Goal: Transaction & Acquisition: Obtain resource

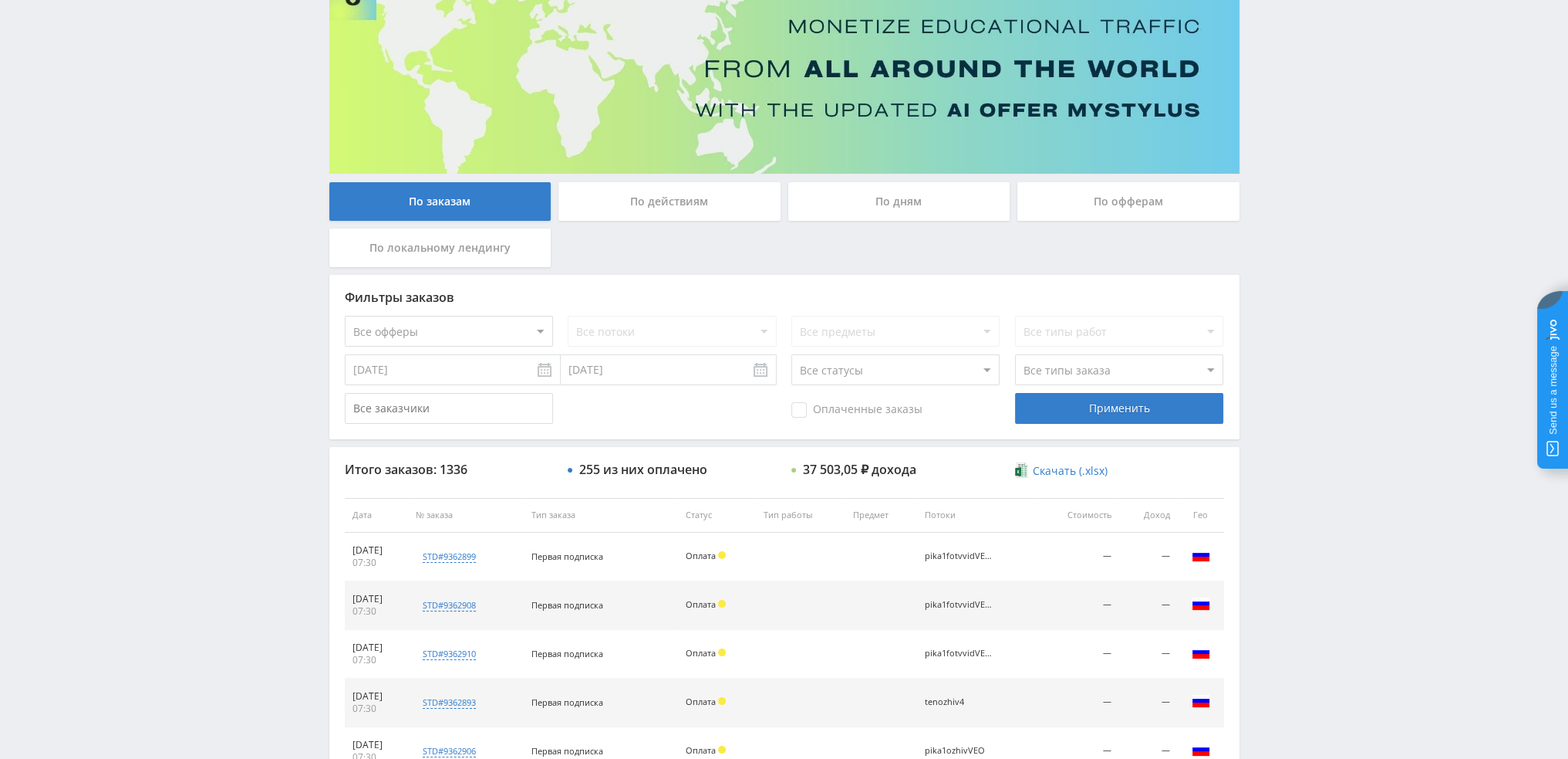
scroll to position [71, 0]
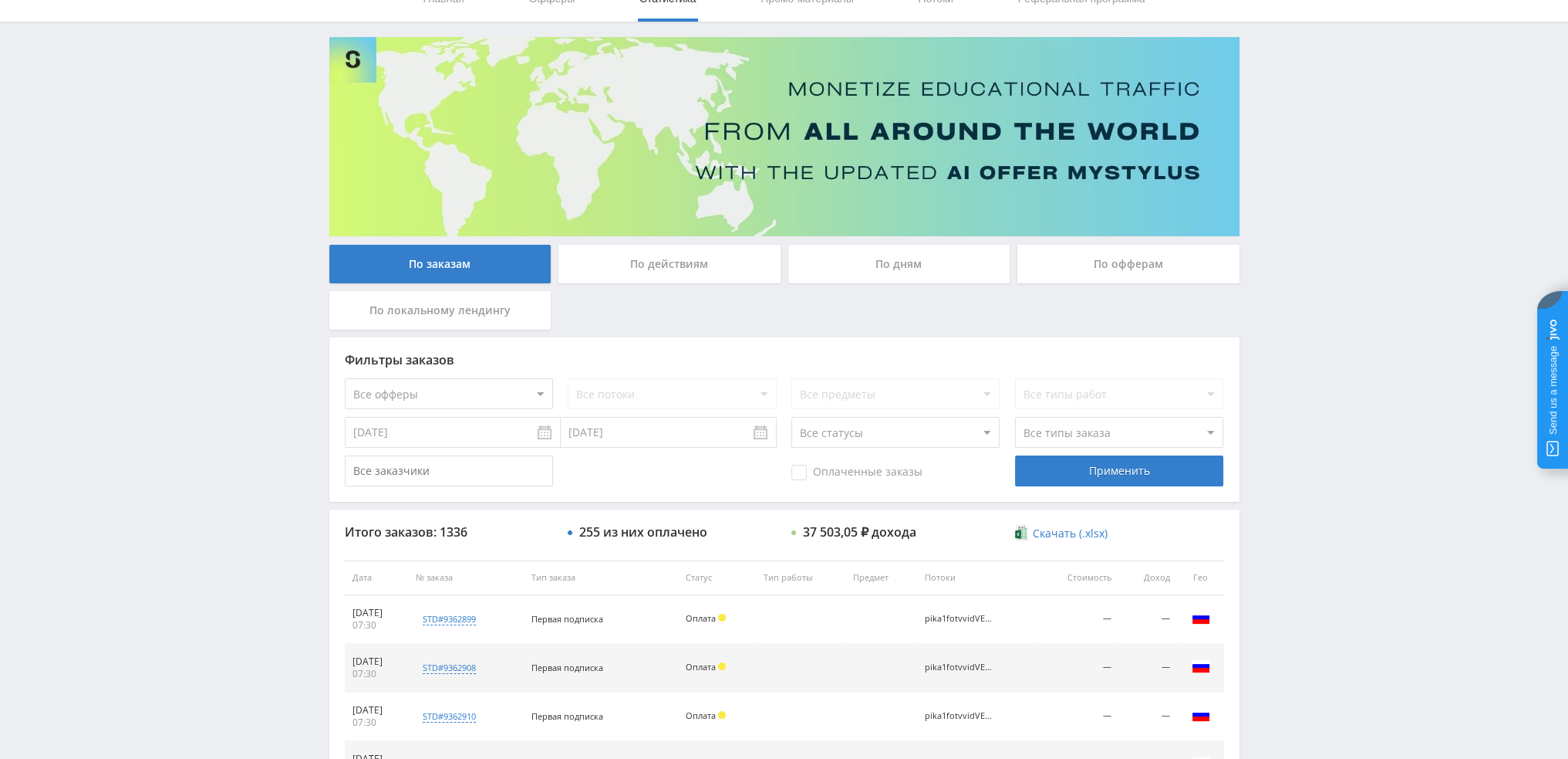
click at [870, 267] on div "По дням" at bounding box center [899, 264] width 222 height 39
click at [0, 0] on input "По дням" at bounding box center [0, 0] width 0 height 0
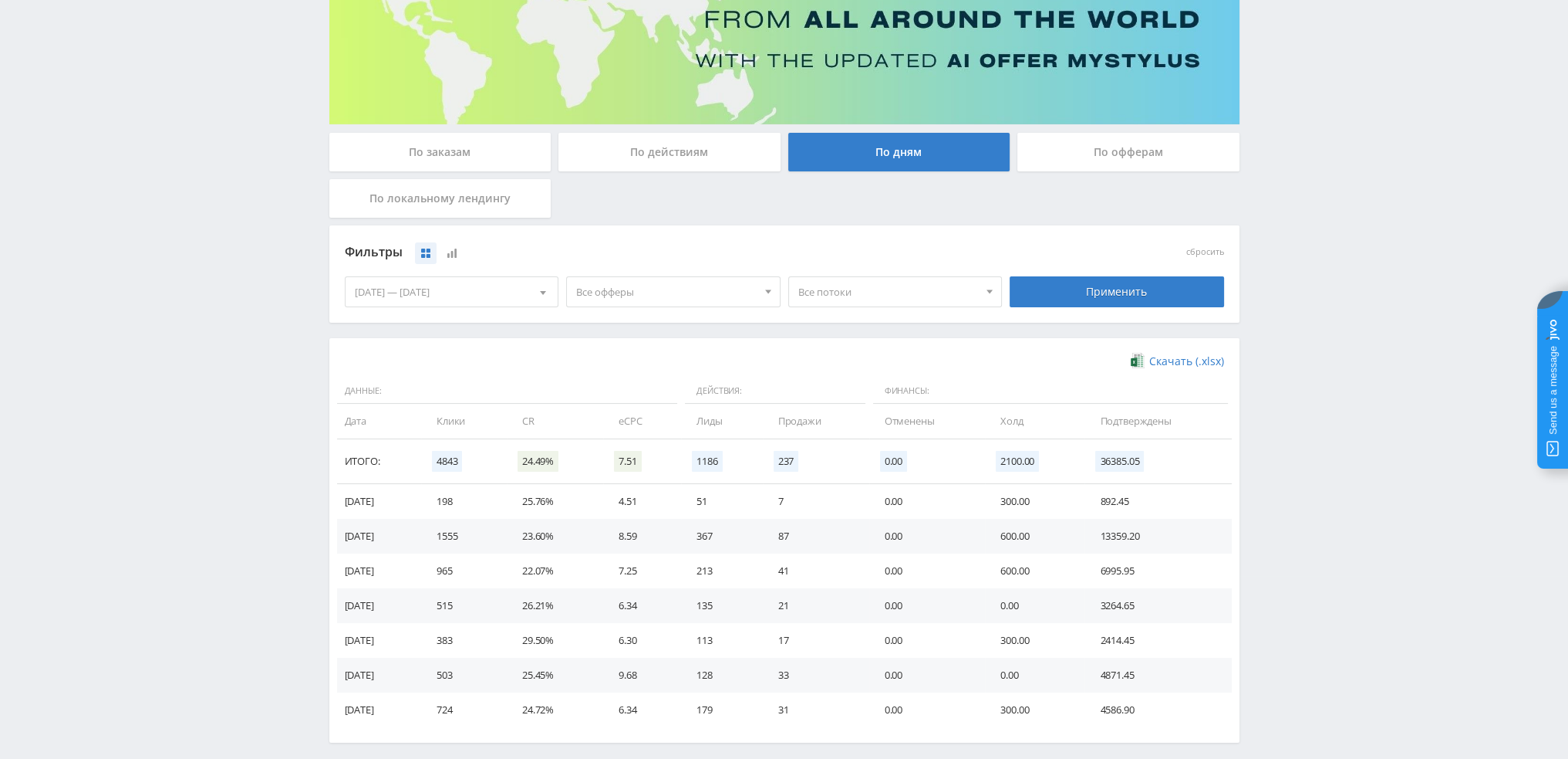
scroll to position [250, 0]
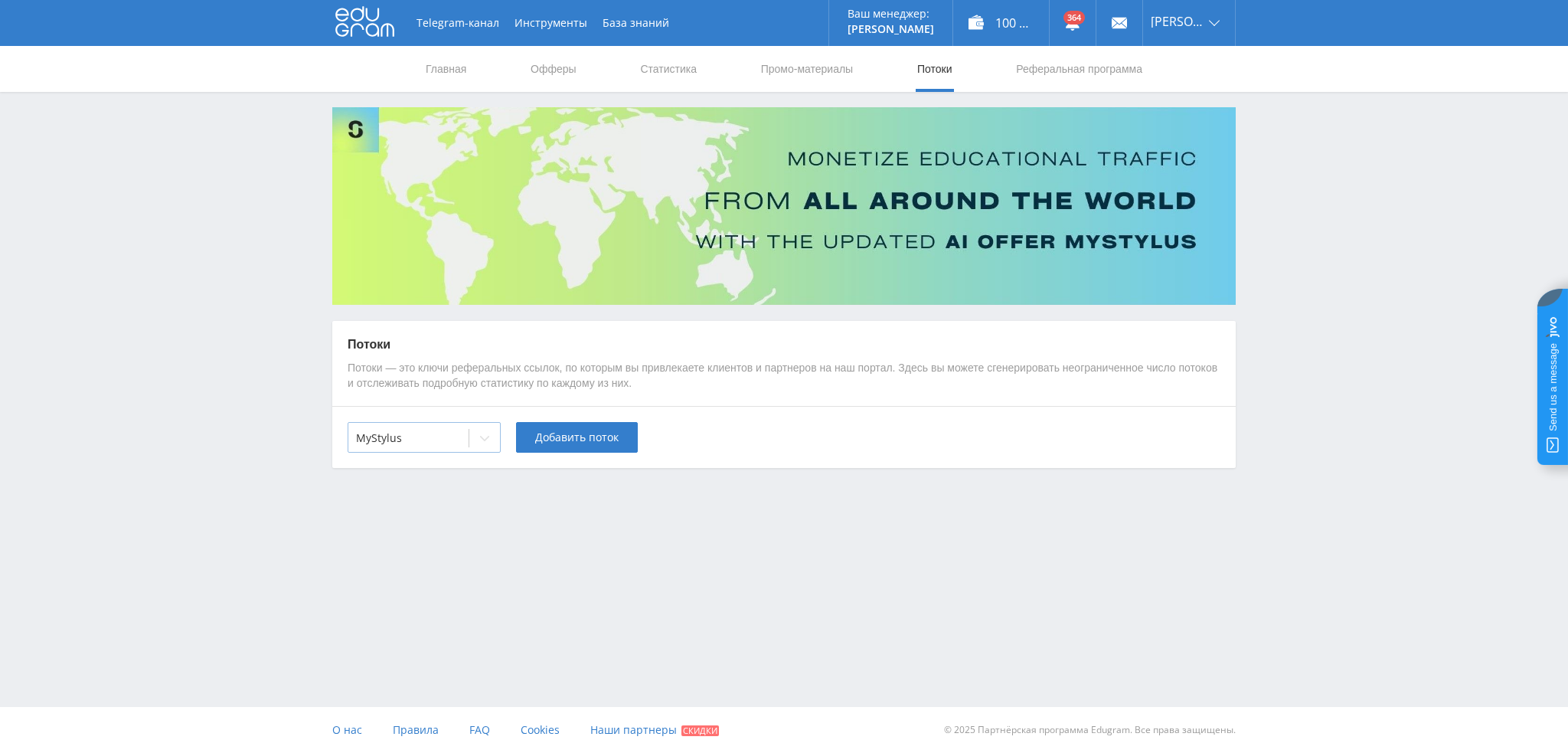
click at [424, 440] on div at bounding box center [409, 438] width 105 height 16
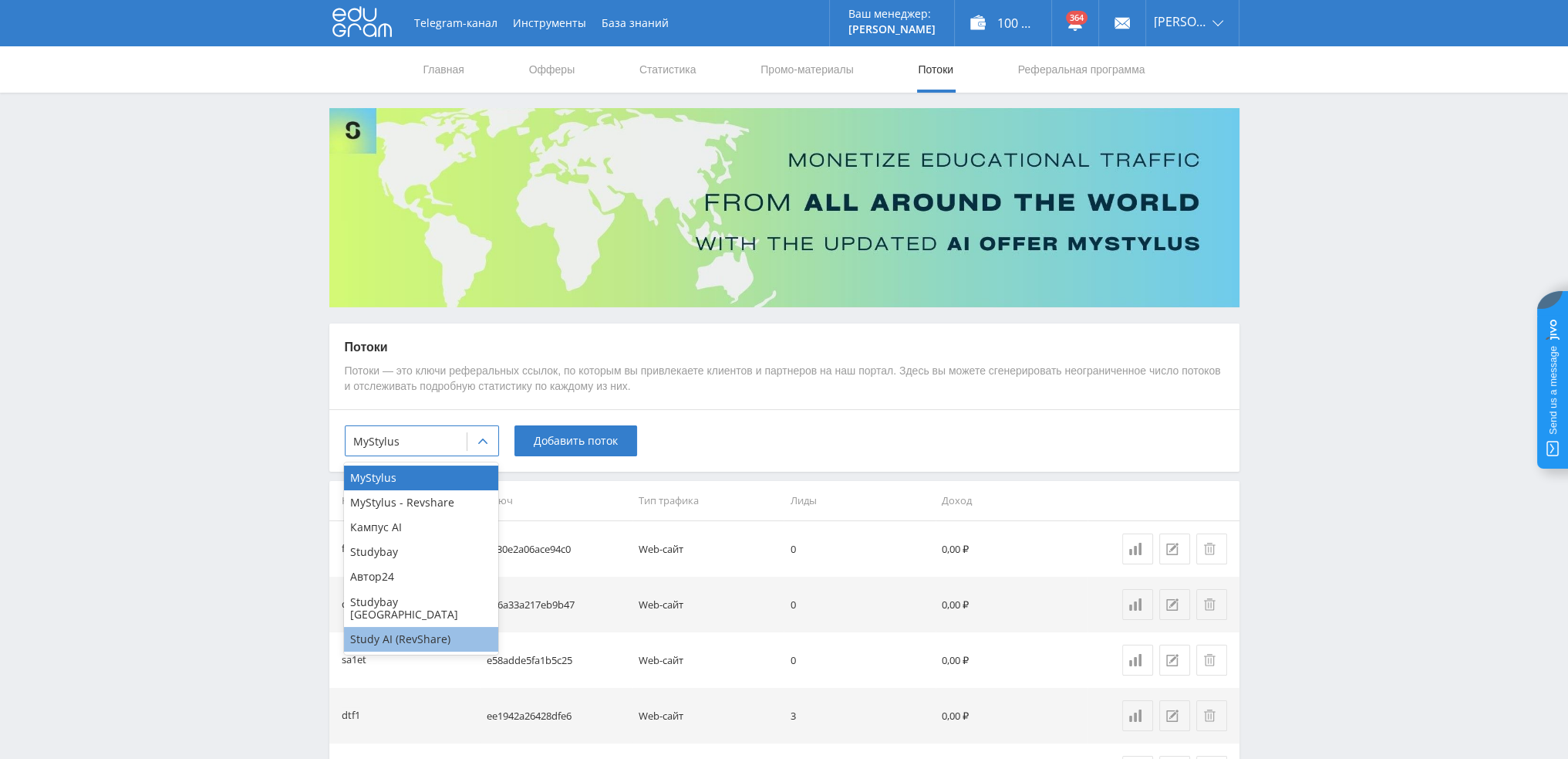
click at [407, 631] on div "Study AI (RevShare)" at bounding box center [421, 639] width 154 height 25
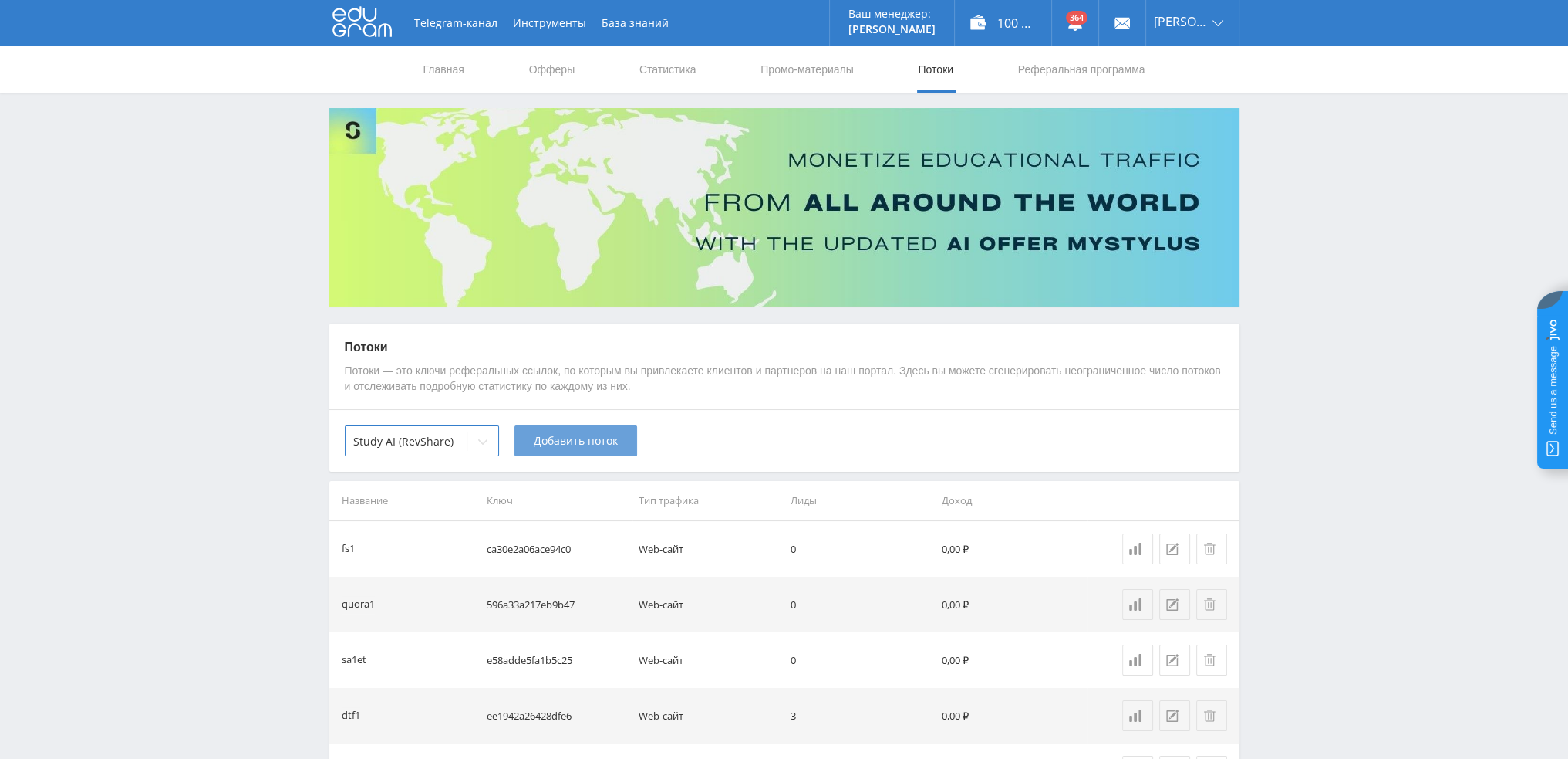
click at [602, 434] on span "Добавить поток" at bounding box center [575, 440] width 84 height 12
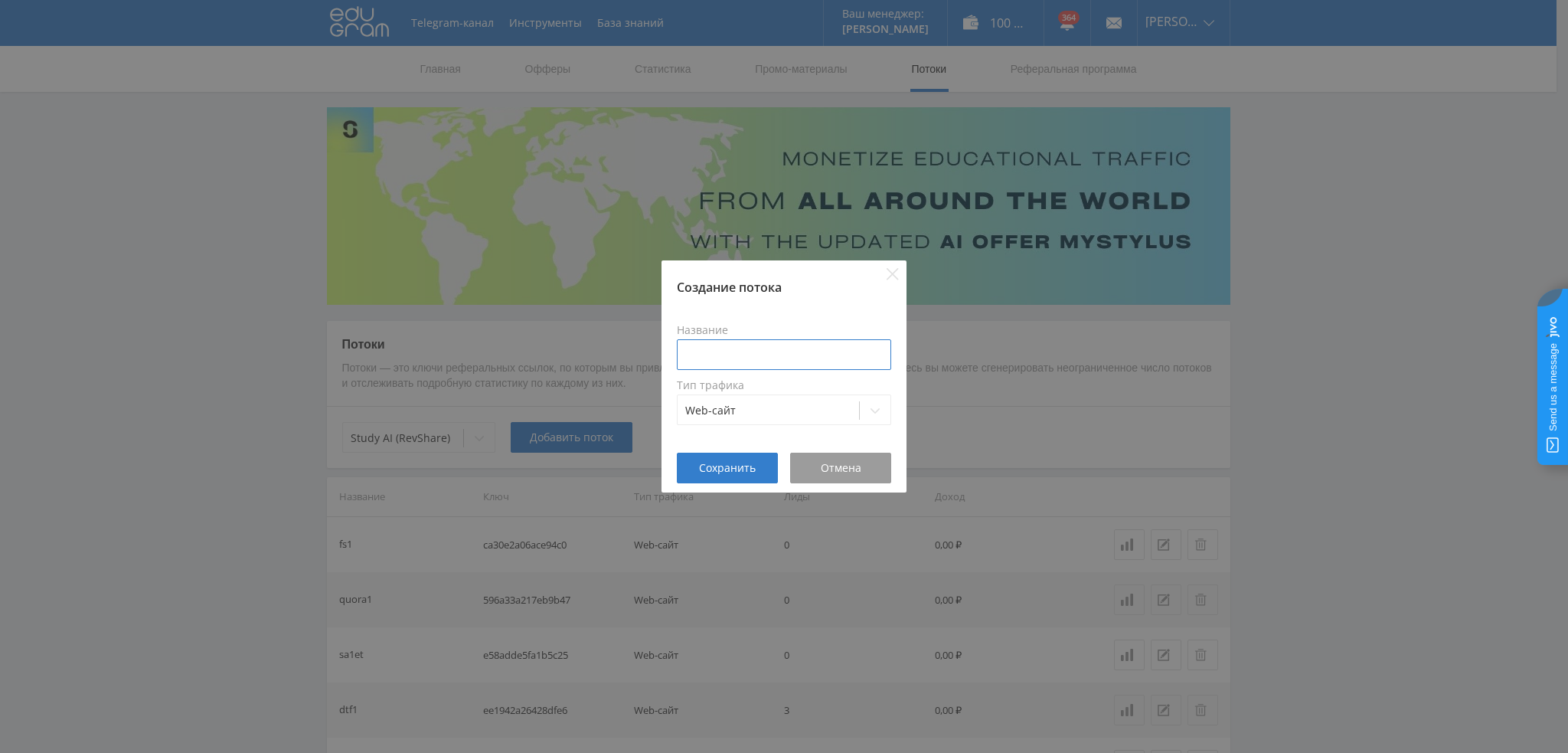
click at [767, 362] on input at bounding box center [783, 354] width 214 height 30
type input "pika1perp"
click at [730, 463] on span "Сохранить" at bounding box center [727, 467] width 57 height 12
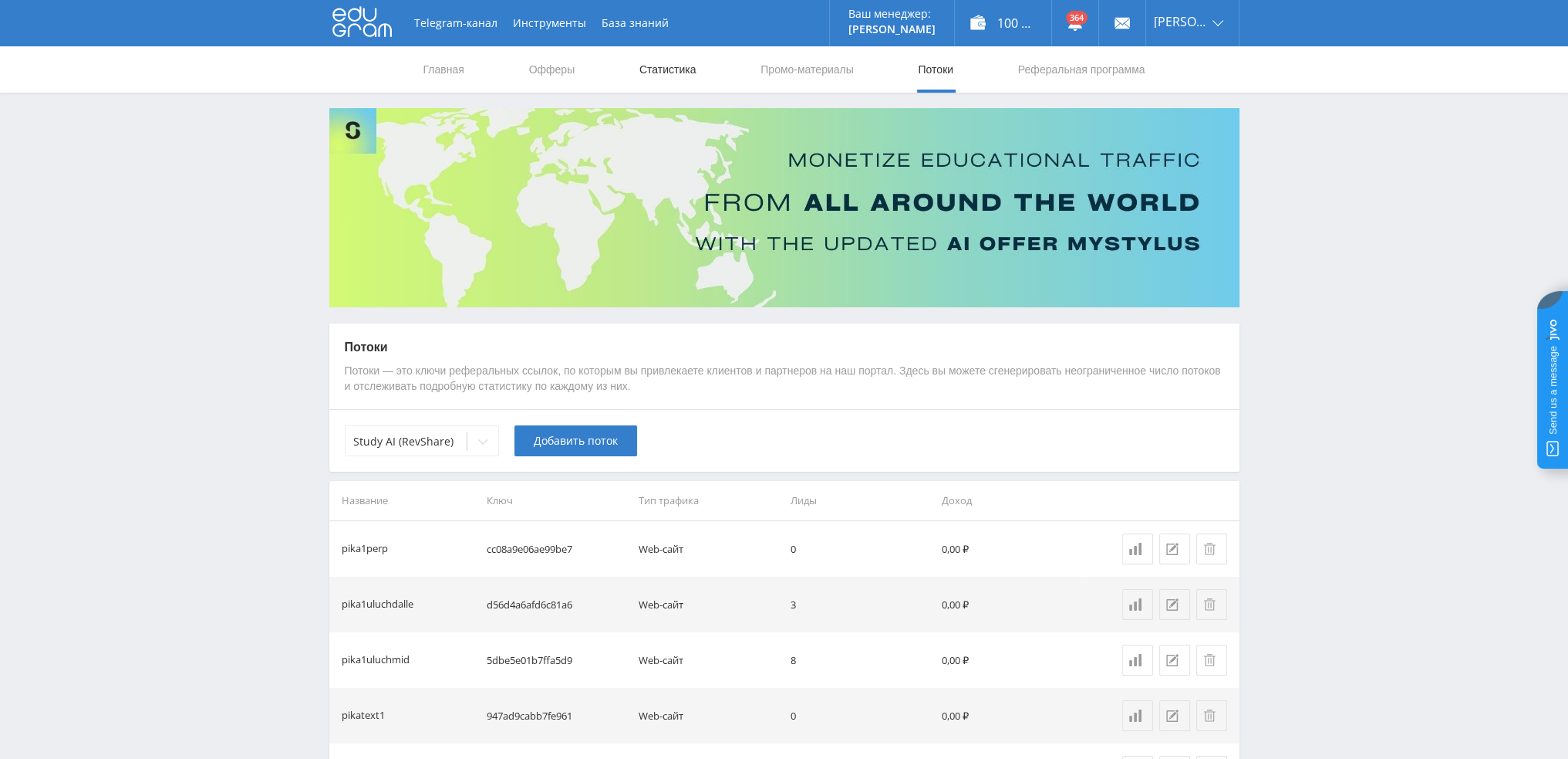
click at [670, 68] on link "Статистика" at bounding box center [668, 69] width 60 height 46
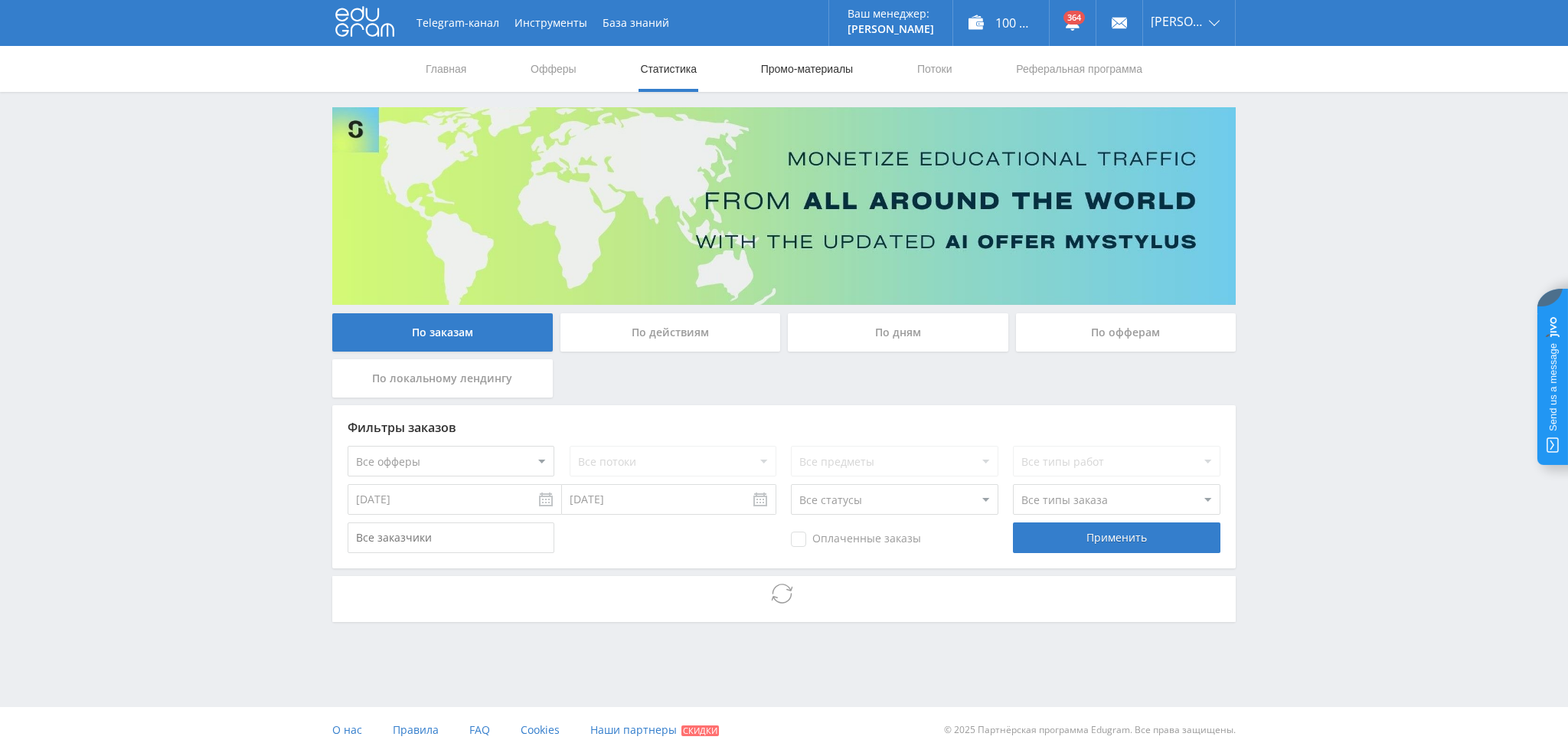
click at [789, 71] on link "Промо-материалы" at bounding box center [806, 69] width 95 height 46
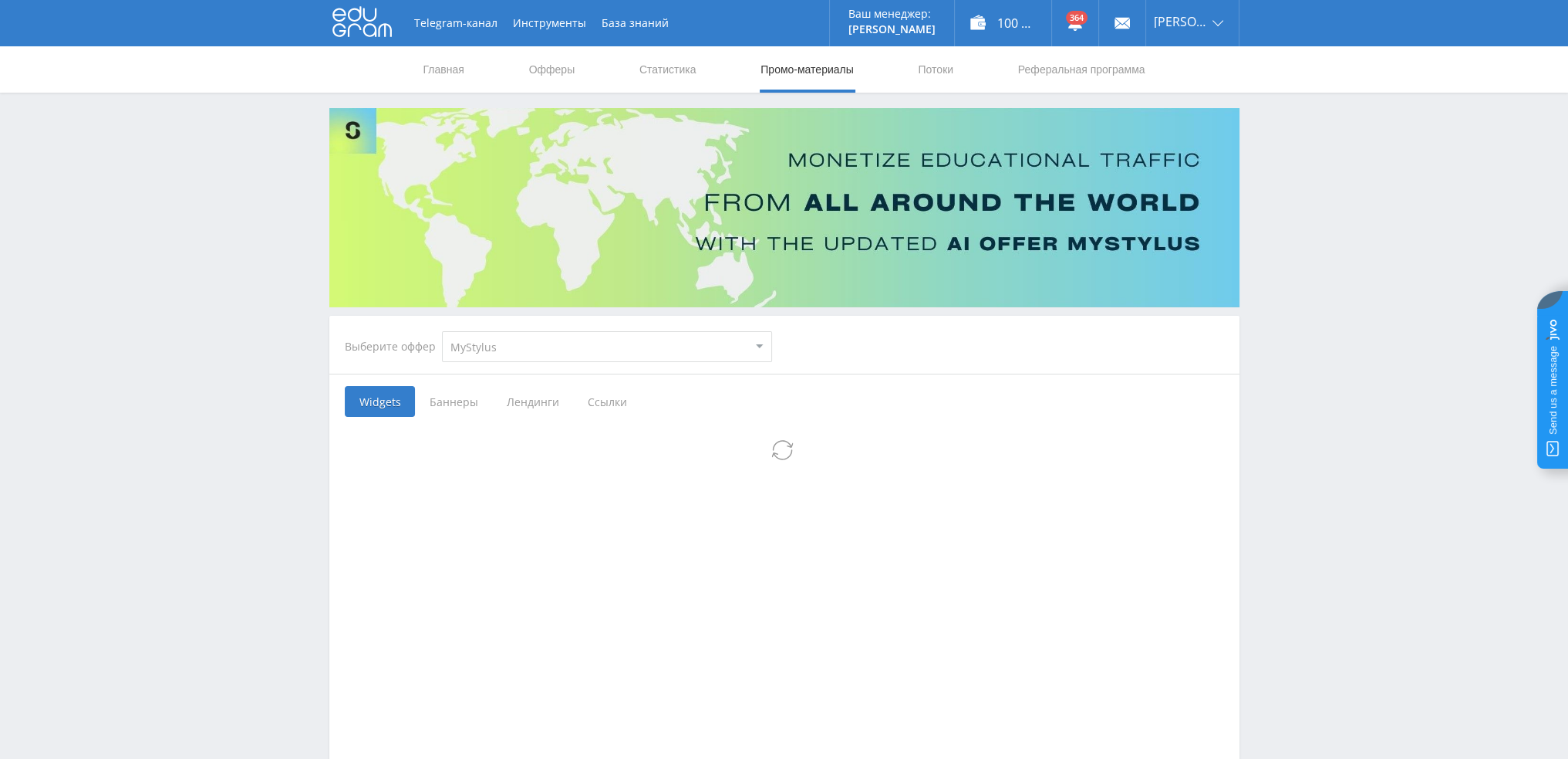
click at [507, 349] on select "MyStylus MyStylus - Revshare Кампус AI Studybay Автор24 Studybay Brazil Study A…" at bounding box center [607, 346] width 330 height 31
select select "376"
click at [442, 331] on select "MyStylus MyStylus - Revshare Кампус AI Studybay Автор24 Studybay Brazil Study A…" at bounding box center [607, 346] width 330 height 31
select select "376"
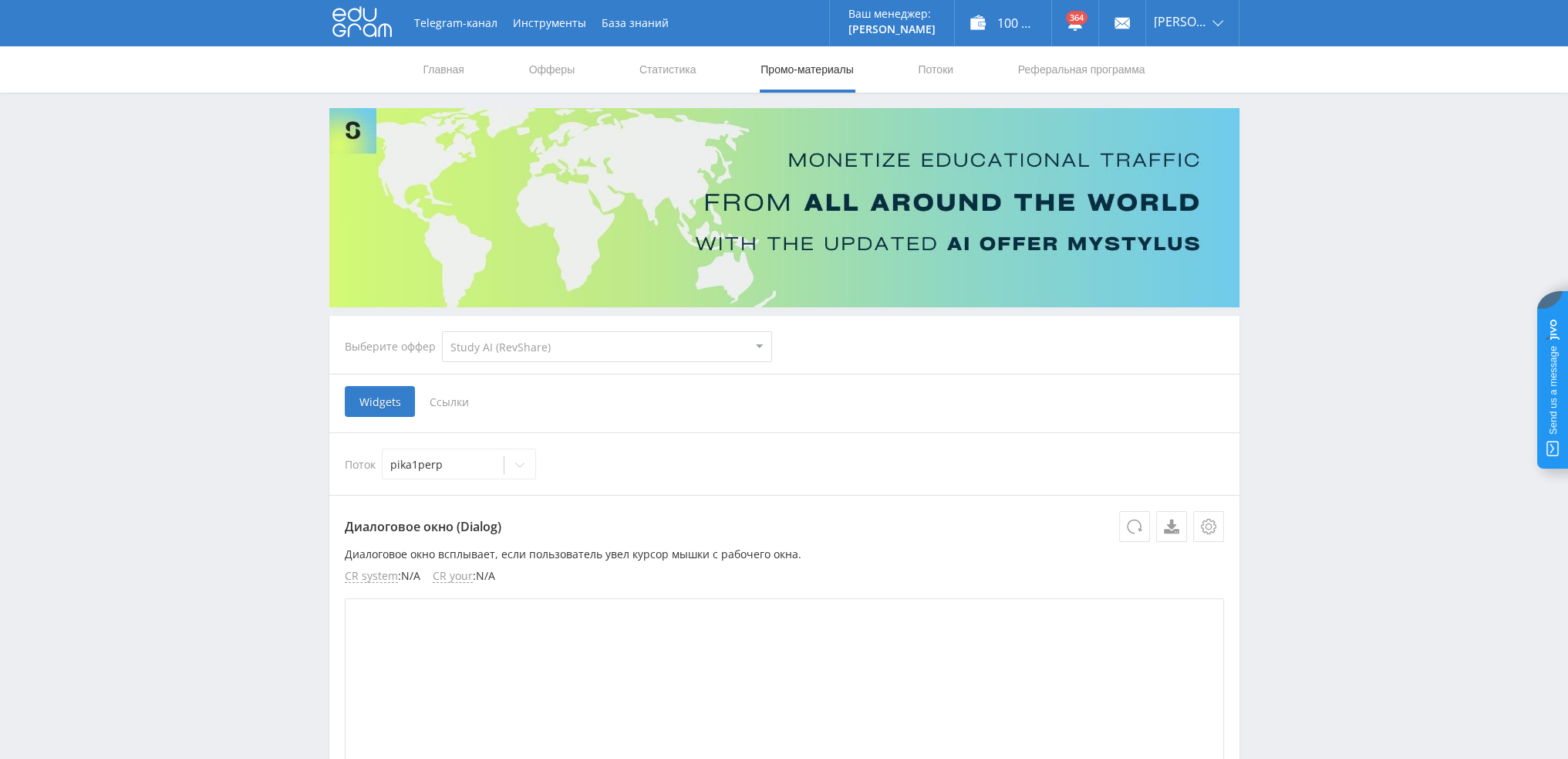
click at [451, 404] on span "Ссылки" at bounding box center [450, 401] width 68 height 31
click at [0, 0] on input "Ссылки" at bounding box center [0, 0] width 0 height 0
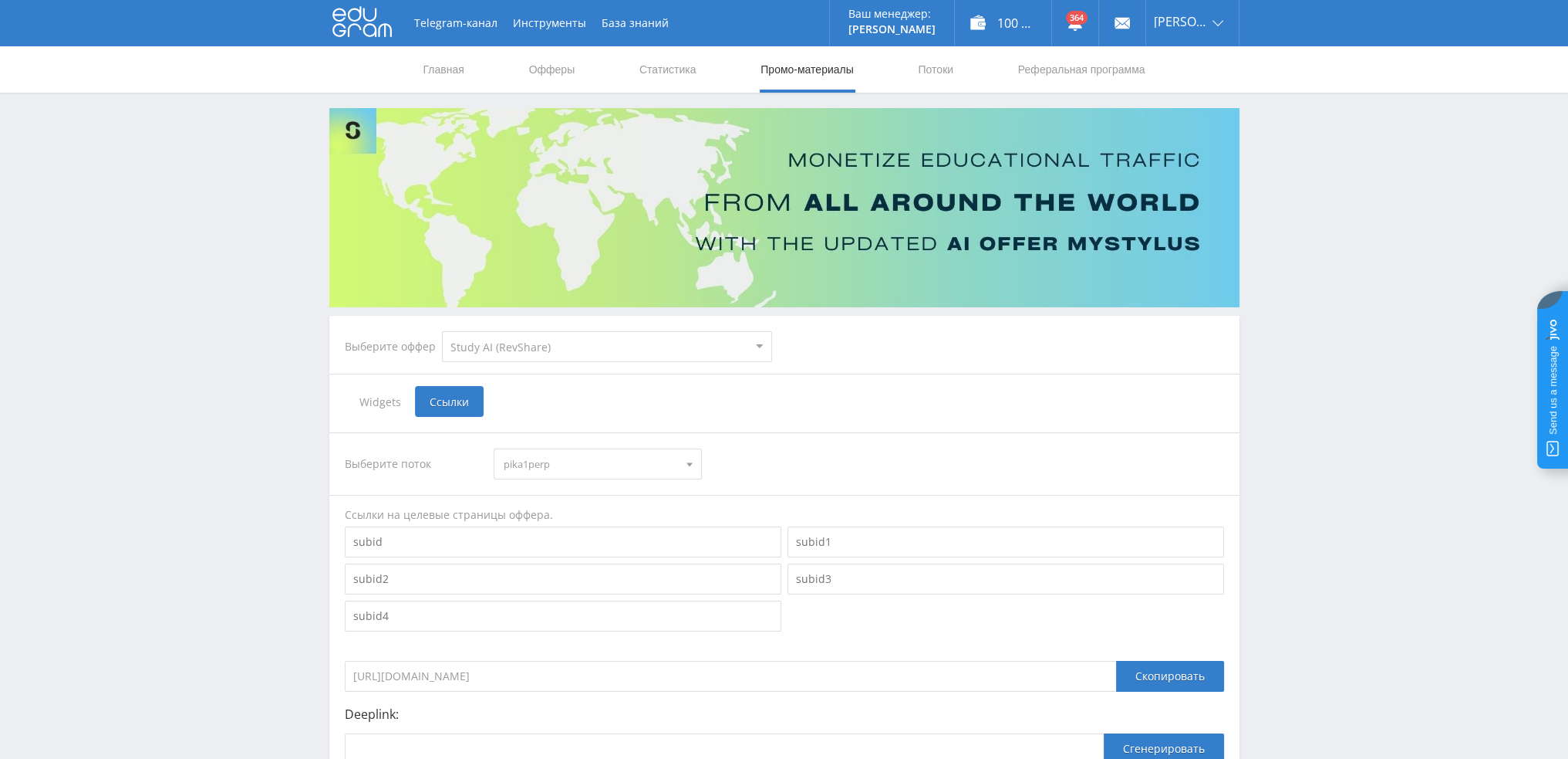
click at [559, 461] on span "pika1perp" at bounding box center [590, 464] width 174 height 30
click at [787, 463] on div "Выберите поток pika1perp pika1perp pika1uluchdalle pika1uluchmid pikatext1 pika…" at bounding box center [784, 463] width 880 height 31
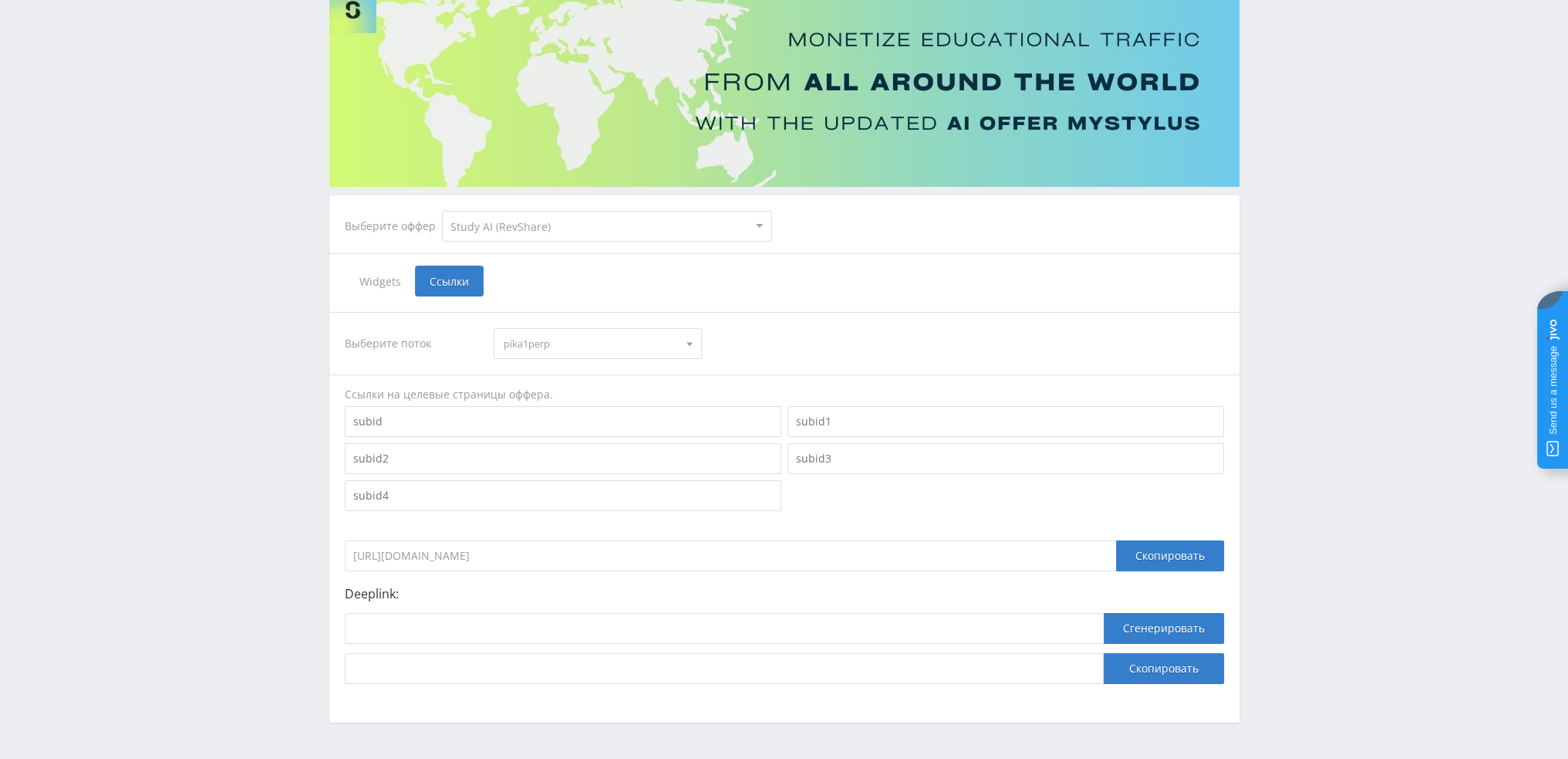
scroll to position [168, 0]
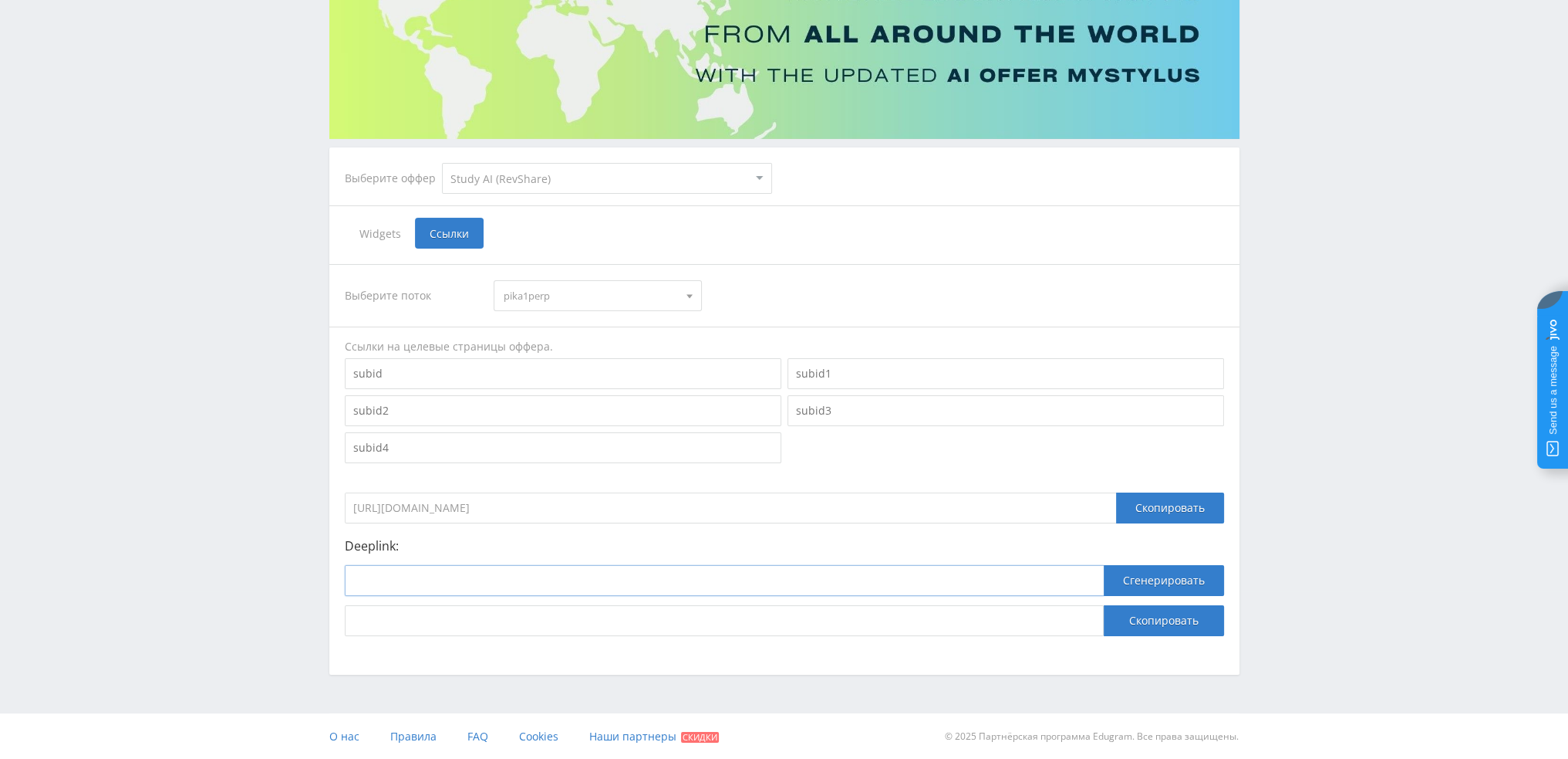
click at [547, 582] on input at bounding box center [724, 579] width 759 height 31
paste input "https://study24.ai/chat/perplexity_plus_bot"
type input "https://study24.ai/chat/perplexity_plus_bot"
click at [1150, 583] on button "Сгенерировать" at bounding box center [1164, 579] width 120 height 31
click at [1151, 619] on button "Скопировать" at bounding box center [1164, 620] width 120 height 31
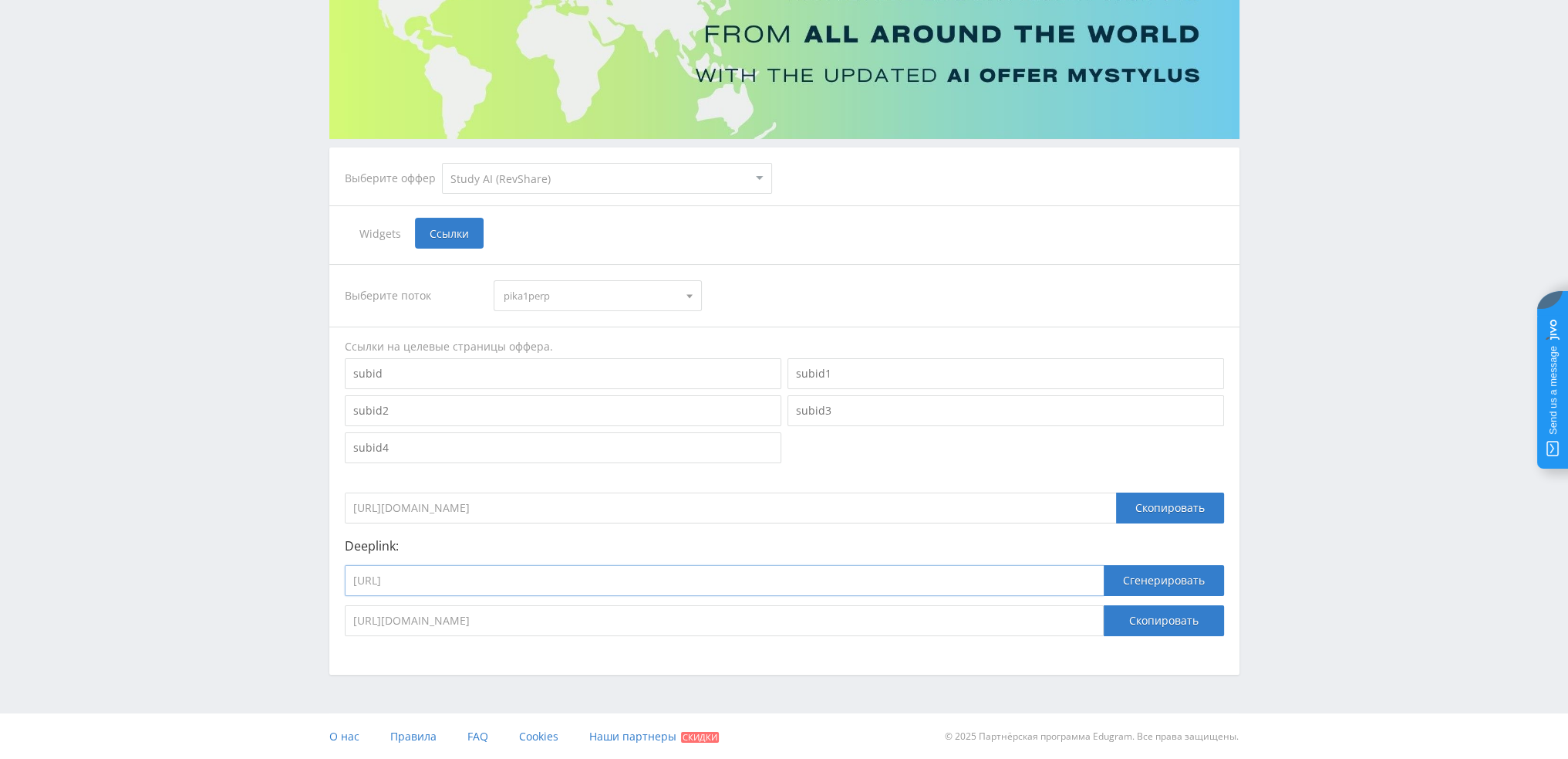
drag, startPoint x: 584, startPoint y: 579, endPoint x: 266, endPoint y: 583, distance: 318.0
click at [266, 583] on div "Telegram-канал Инструменты База знаний Ваш менеджер: Valeria Valeria Online @va…" at bounding box center [784, 295] width 1568 height 927
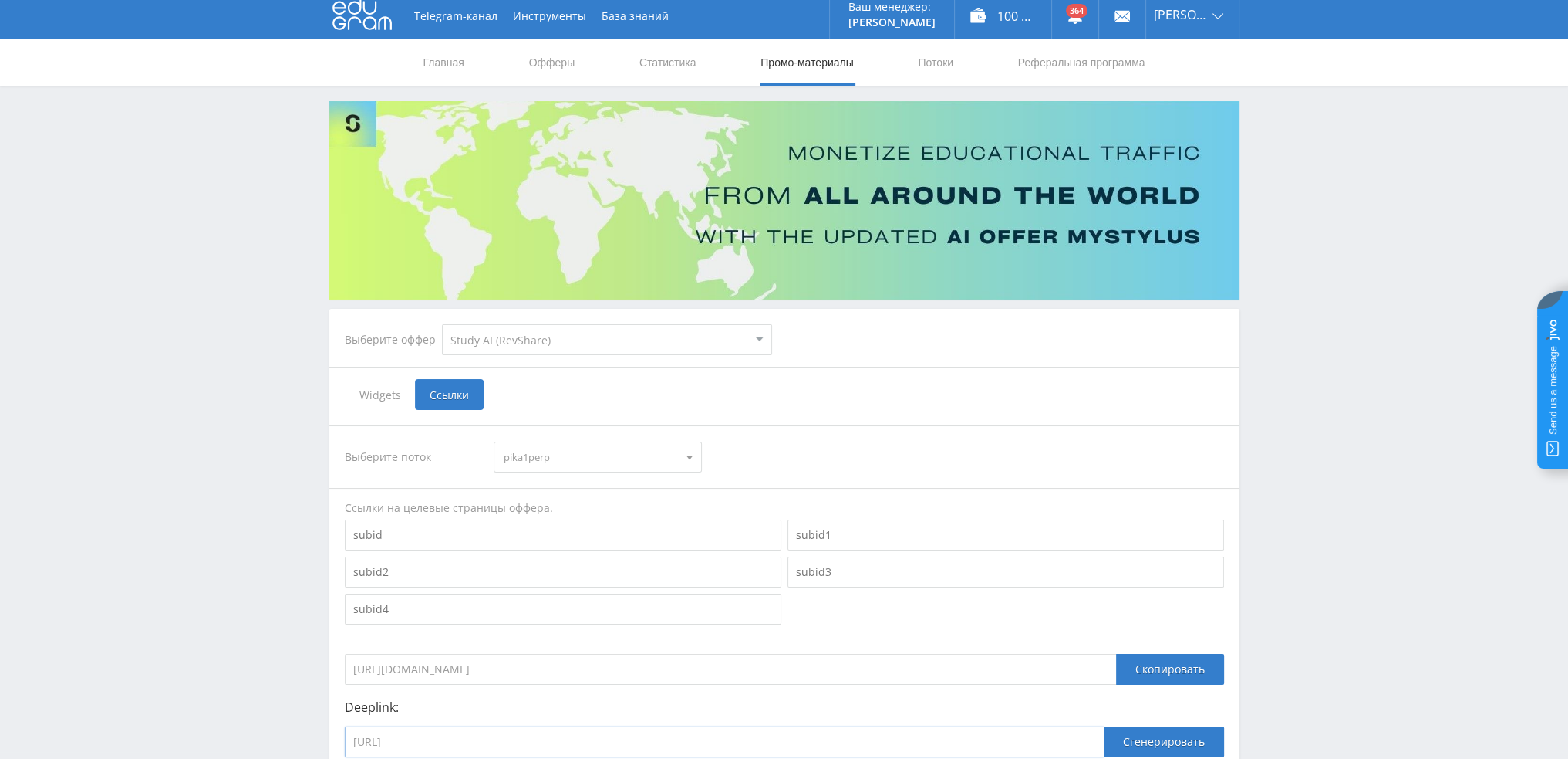
scroll to position [0, 0]
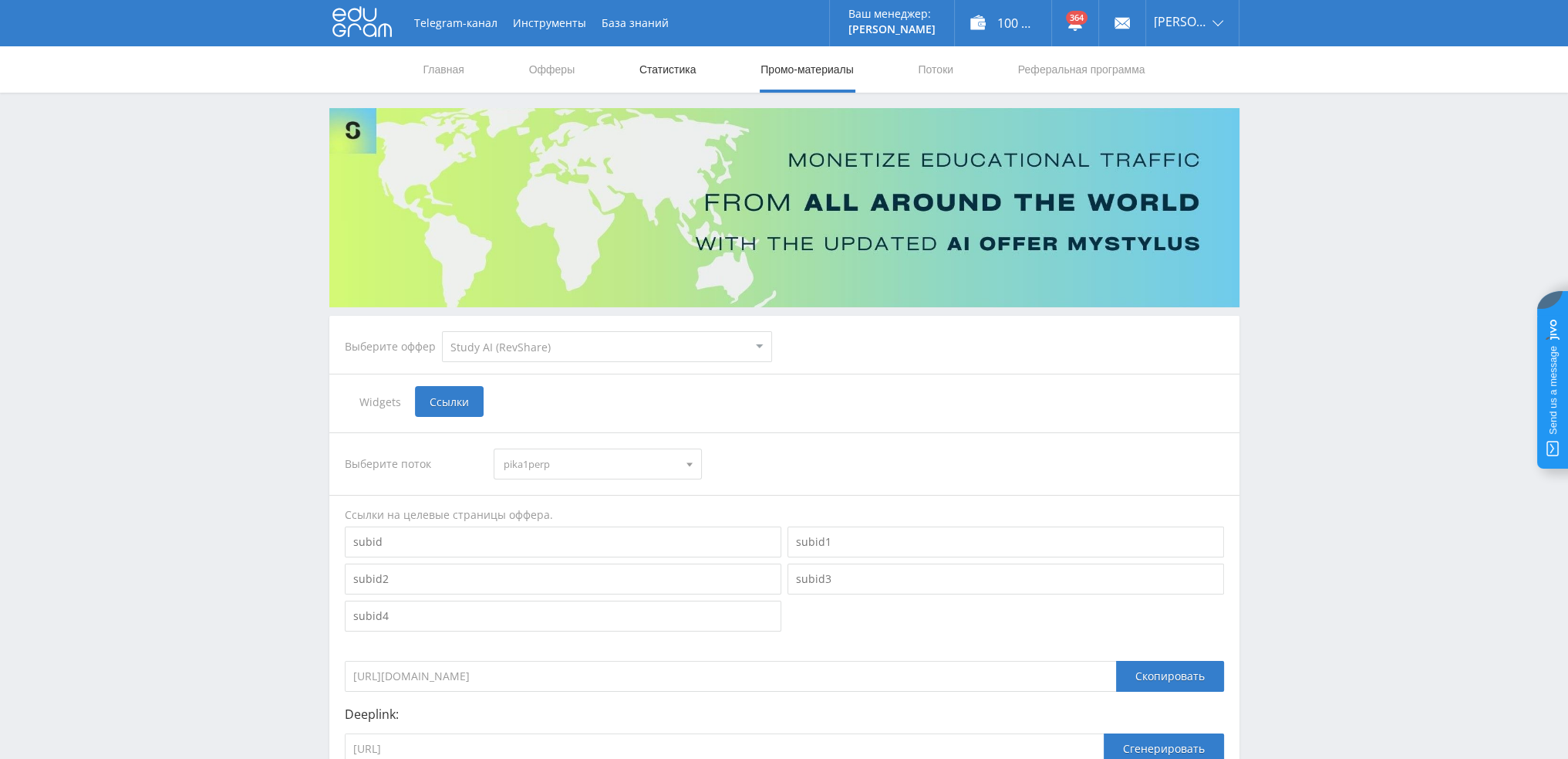
click at [661, 72] on link "Статистика" at bounding box center [668, 69] width 60 height 46
